Goal: Task Accomplishment & Management: Manage account settings

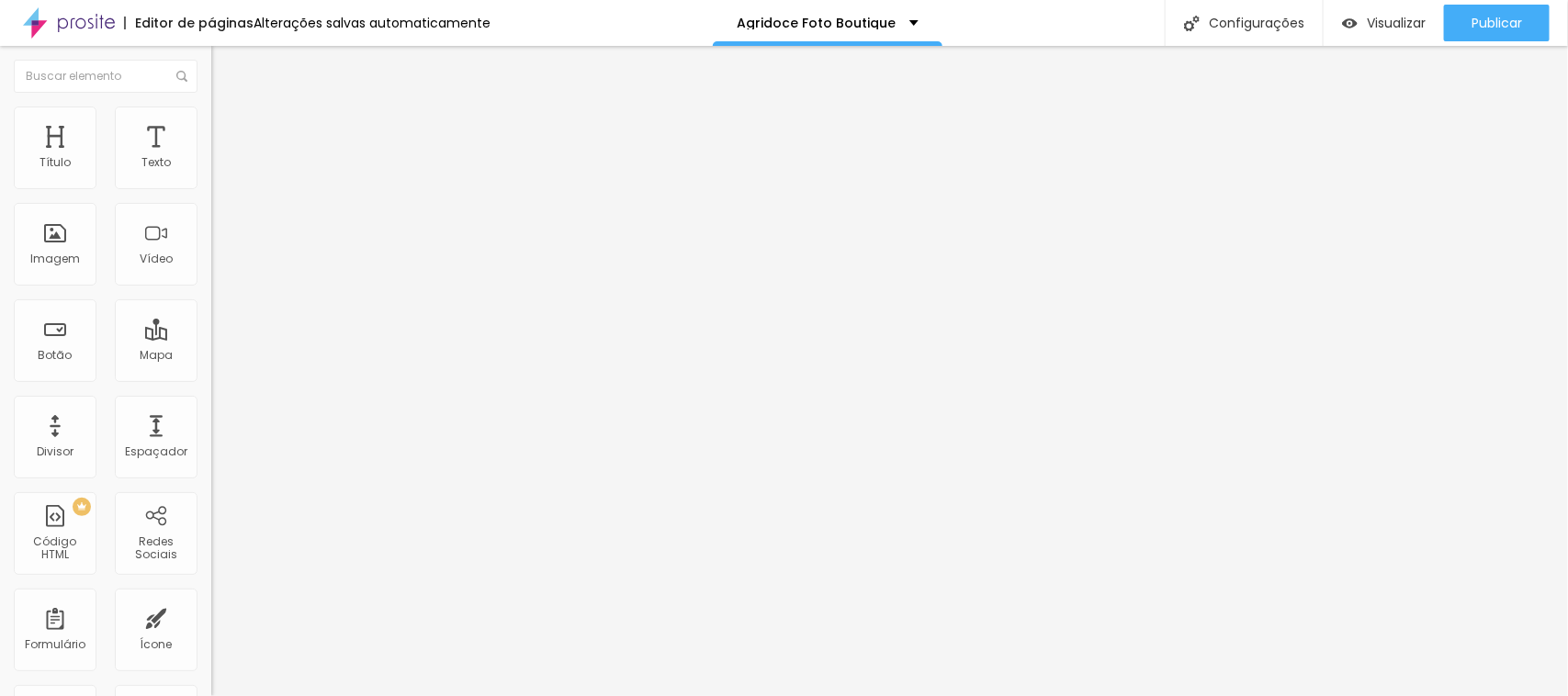
click at [212, 158] on span "Adicionar imagem" at bounding box center [271, 151] width 118 height 16
click at [212, 635] on textarea "Olá, cheguei até você pela página {page_title} e gostaria de mais informações" at bounding box center [315, 651] width 208 height 32
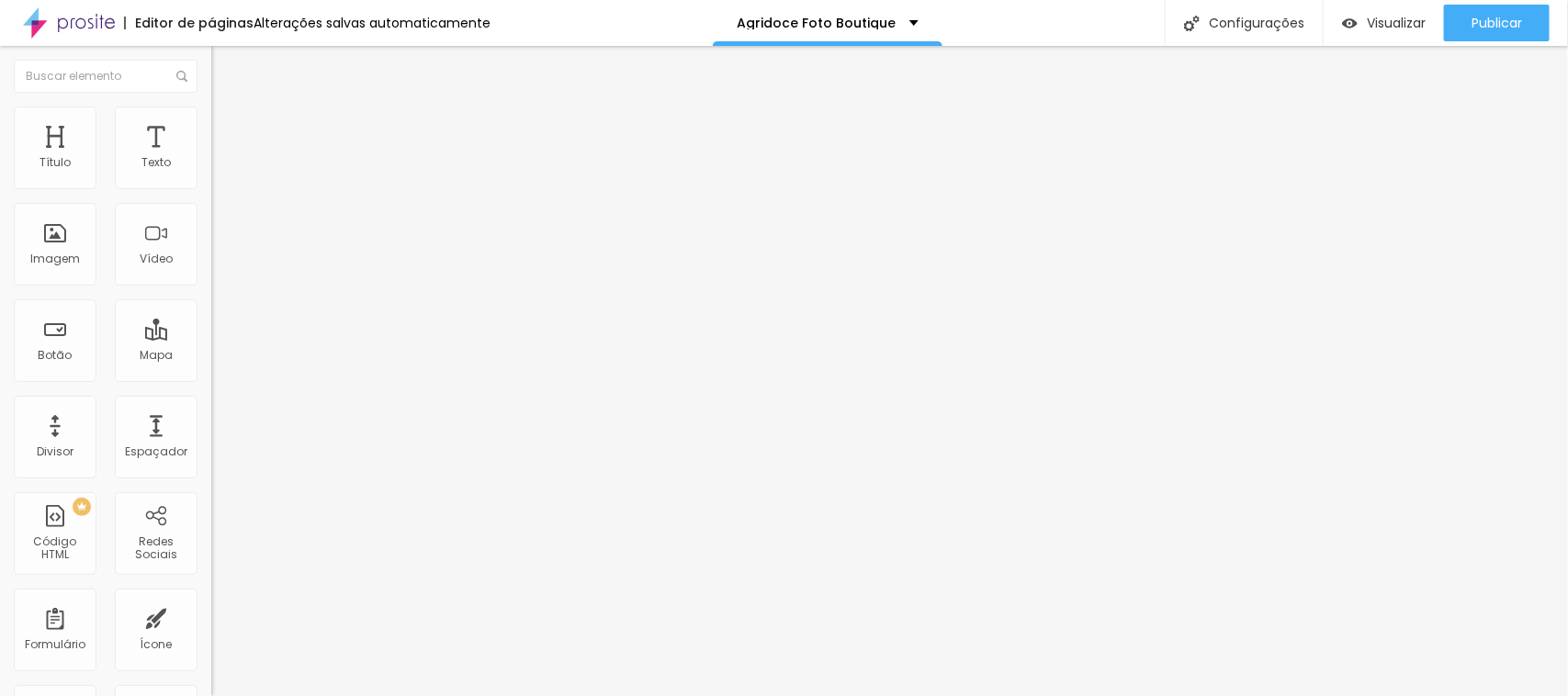
drag, startPoint x: 140, startPoint y: 337, endPoint x: 71, endPoint y: 338, distance: 69.0
click at [212, 635] on textarea "Olá, cheguei até você pela página {page_title} e gostaria de mais informações" at bounding box center [315, 651] width 208 height 32
click at [212, 635] on textarea "Olá, cheguei até você pela página da Agridoce Foto Boutique e gostaria de mais …" at bounding box center [315, 651] width 208 height 32
type textarea "Olá, cheguei até você pela página da Agridoce Foto Boutique e gostaria de mais …"
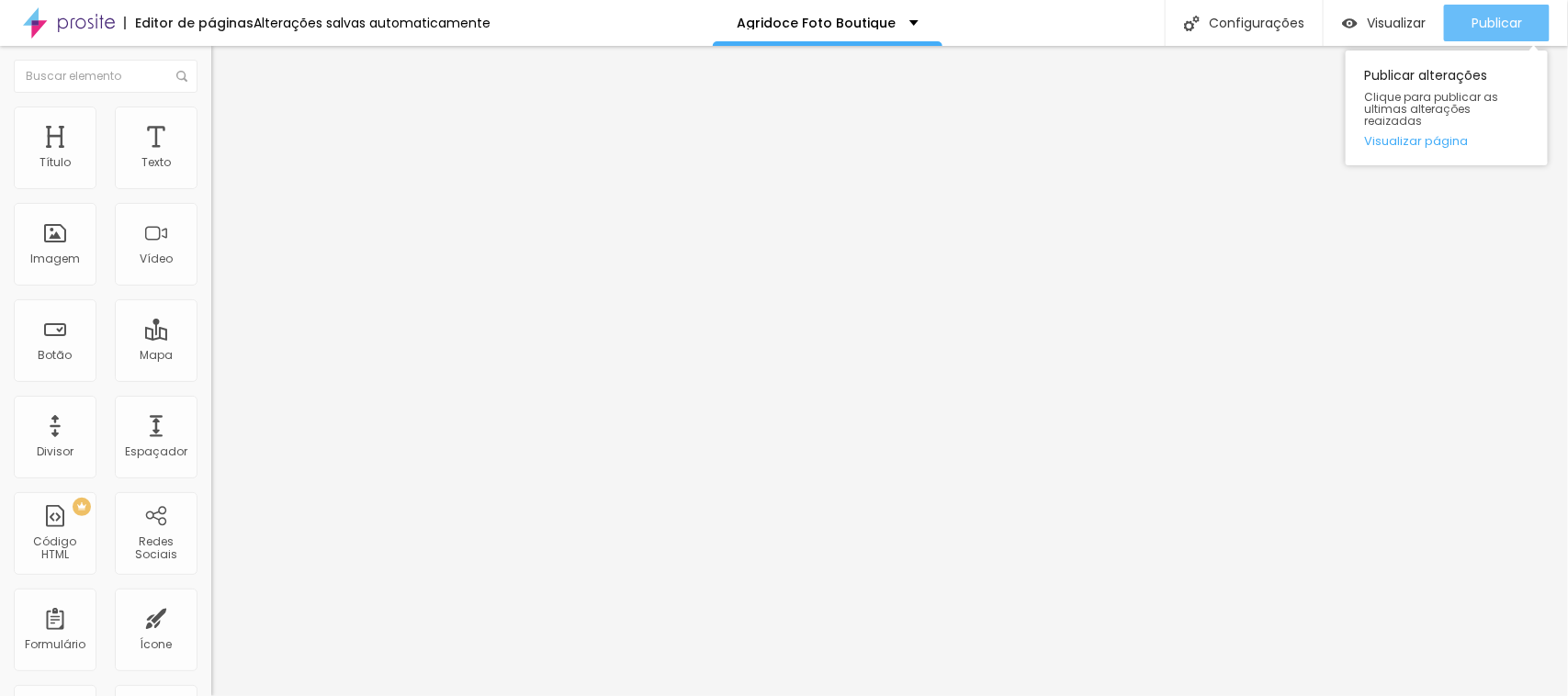
click at [1493, 21] on span "Publicar" at bounding box center [1496, 23] width 50 height 15
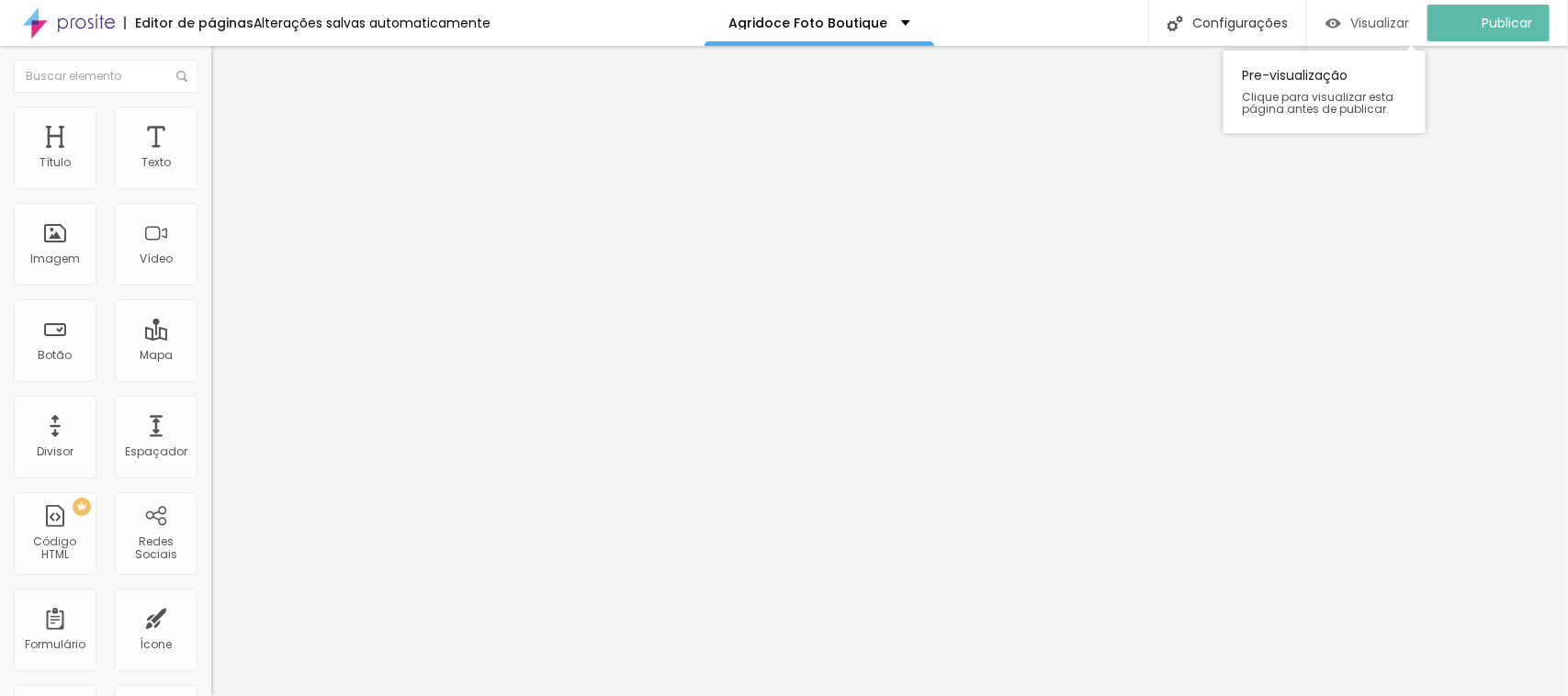
click at [1398, 17] on span "Visualizar" at bounding box center [1380, 23] width 59 height 15
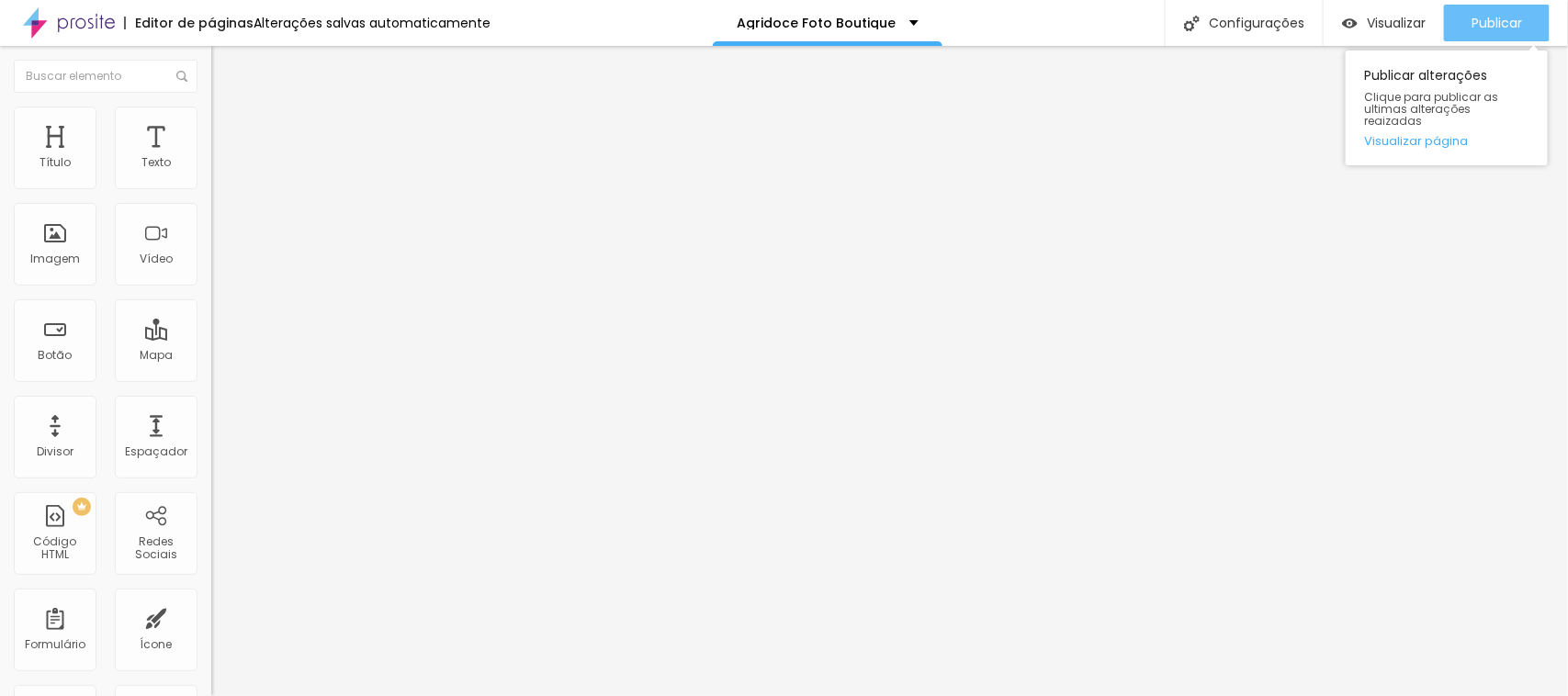
click at [1504, 16] on span "Publicar" at bounding box center [1496, 23] width 50 height 15
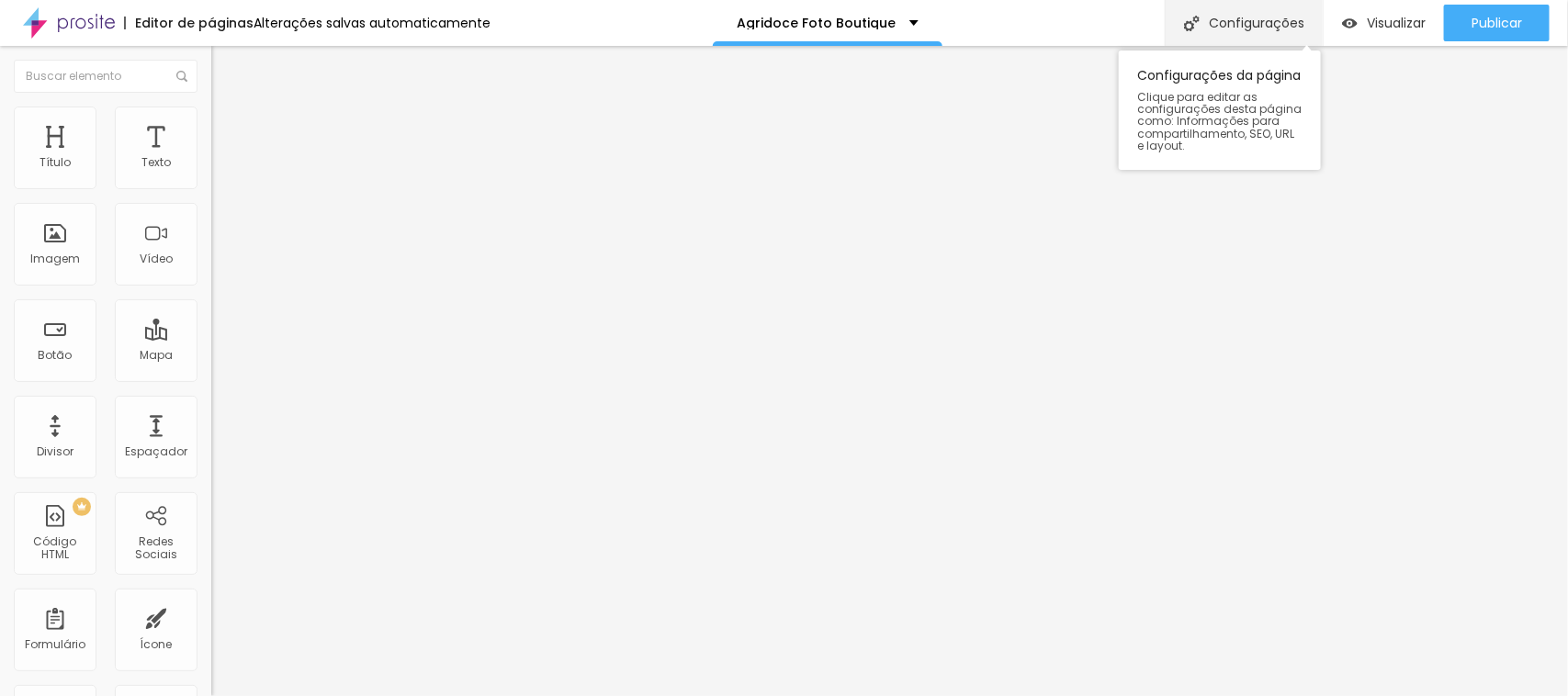
click at [1227, 31] on div "Configurações" at bounding box center [1243, 23] width 158 height 46
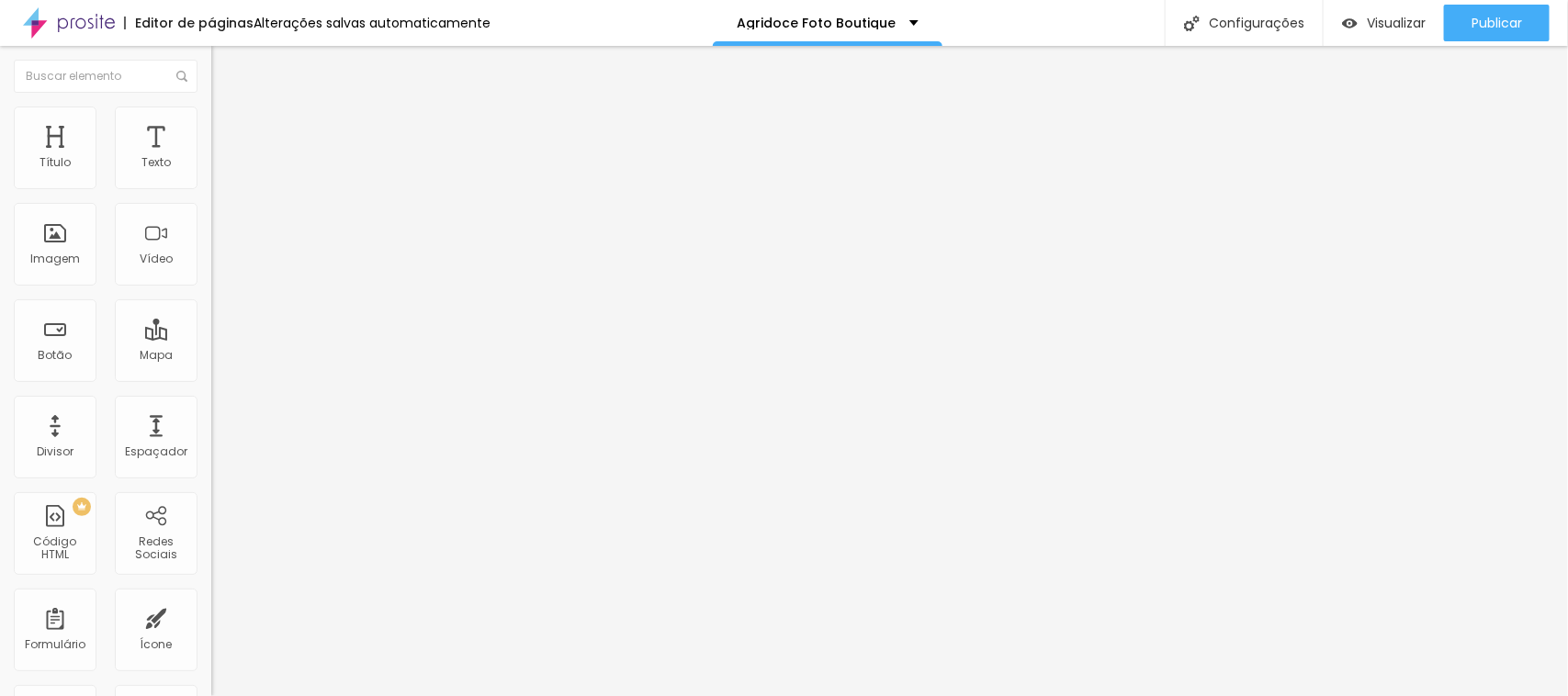
type input "/agridoce-foto-boutique"
click at [90, 12] on img at bounding box center [68, 23] width 92 height 46
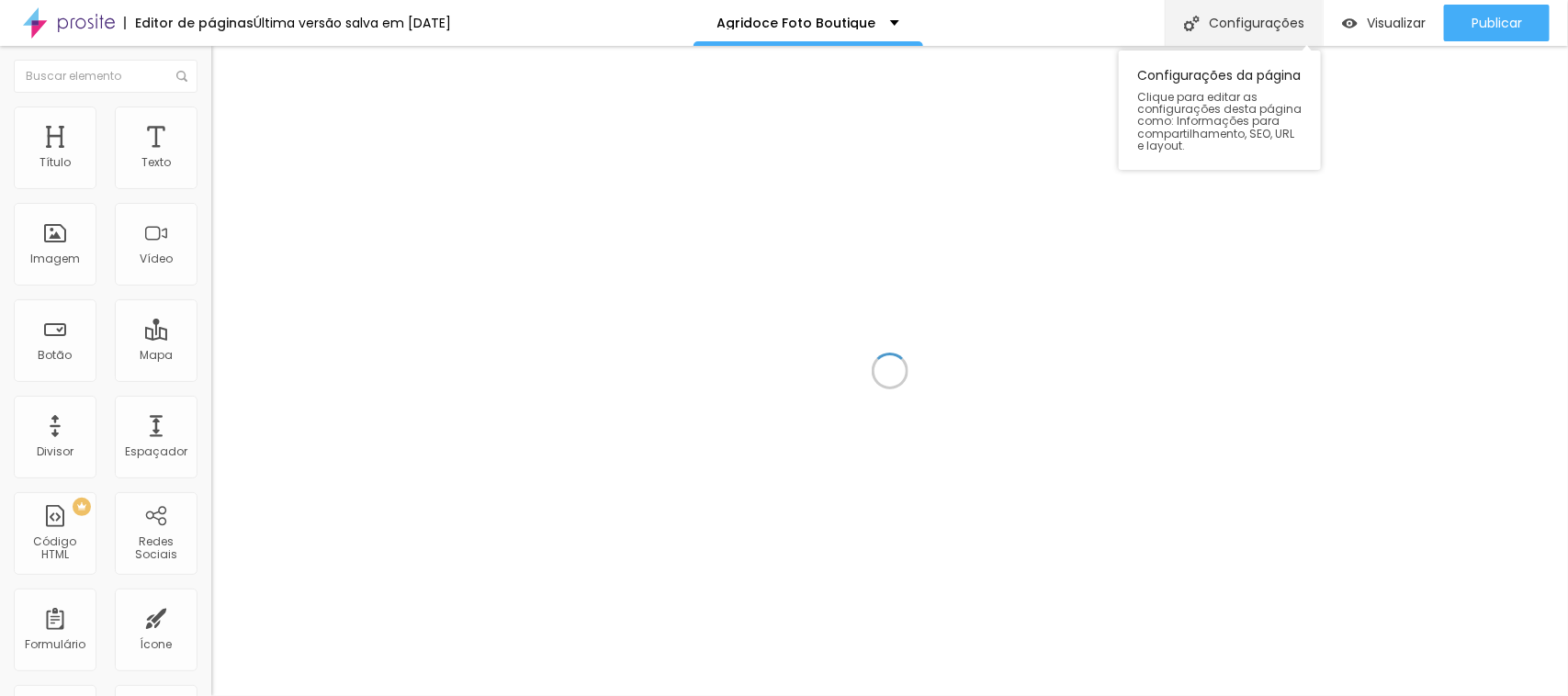
click at [1233, 23] on div "Configurações" at bounding box center [1243, 23] width 158 height 46
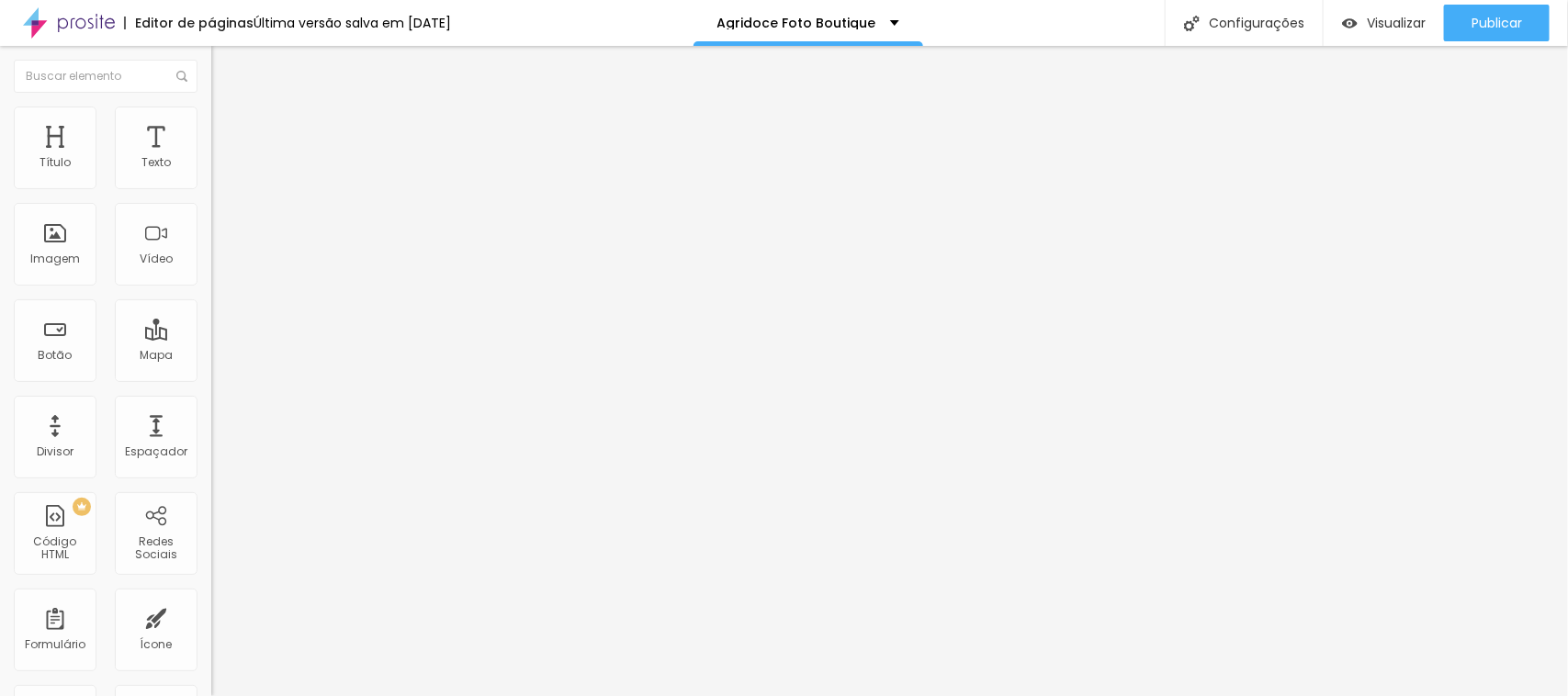
type input "/agridoce-foto-boutiqueee-off"
click at [39, 25] on img at bounding box center [68, 23] width 92 height 46
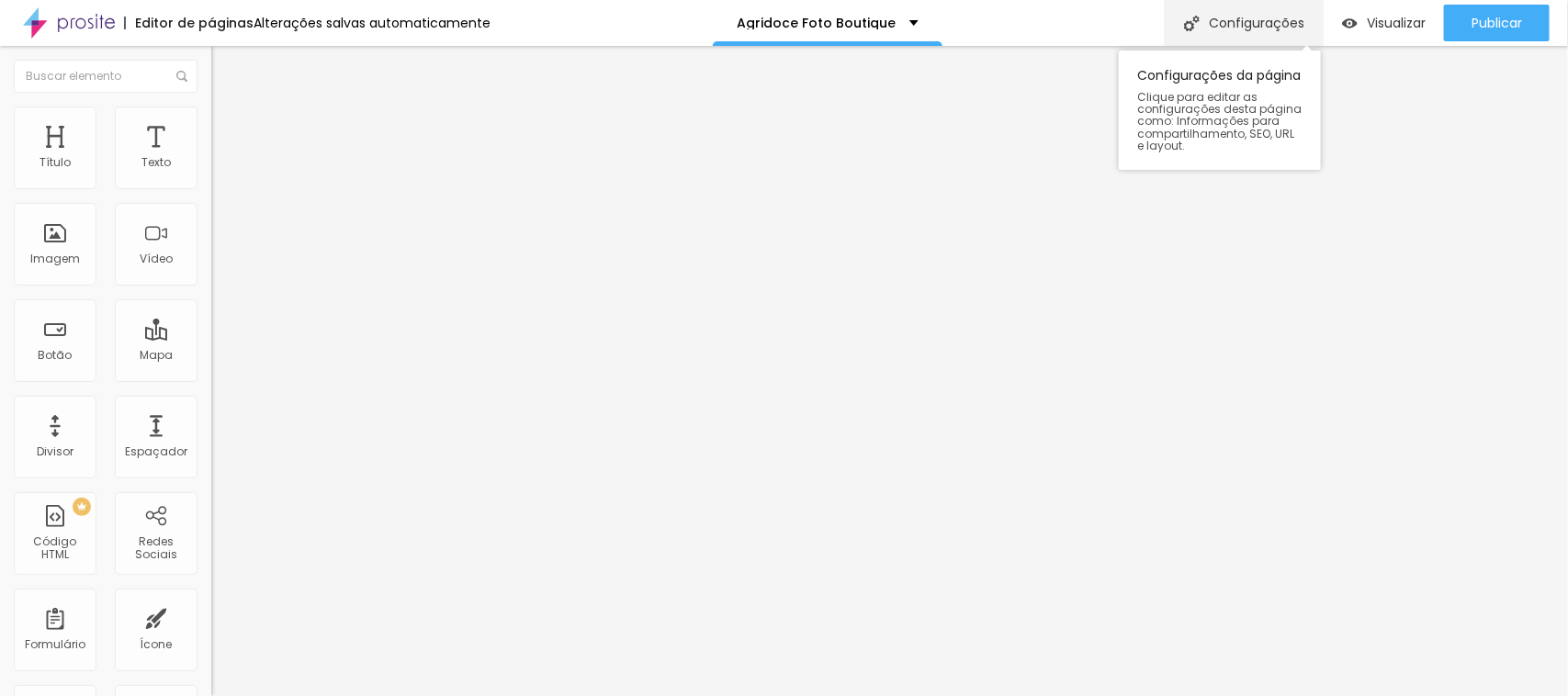
click at [1200, 24] on div "Configurações" at bounding box center [1243, 23] width 158 height 46
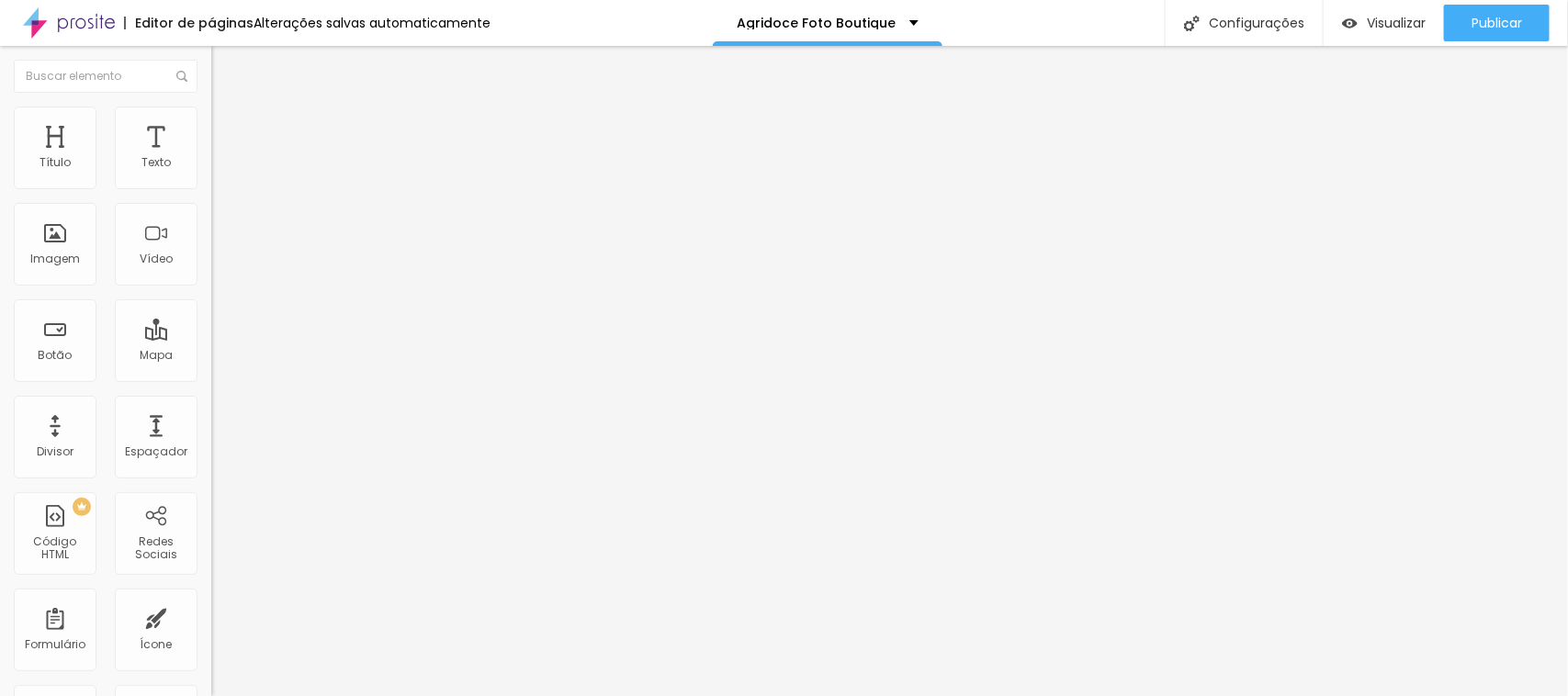
type input "/agridoce-foto-boutique"
